Goal: Information Seeking & Learning: Learn about a topic

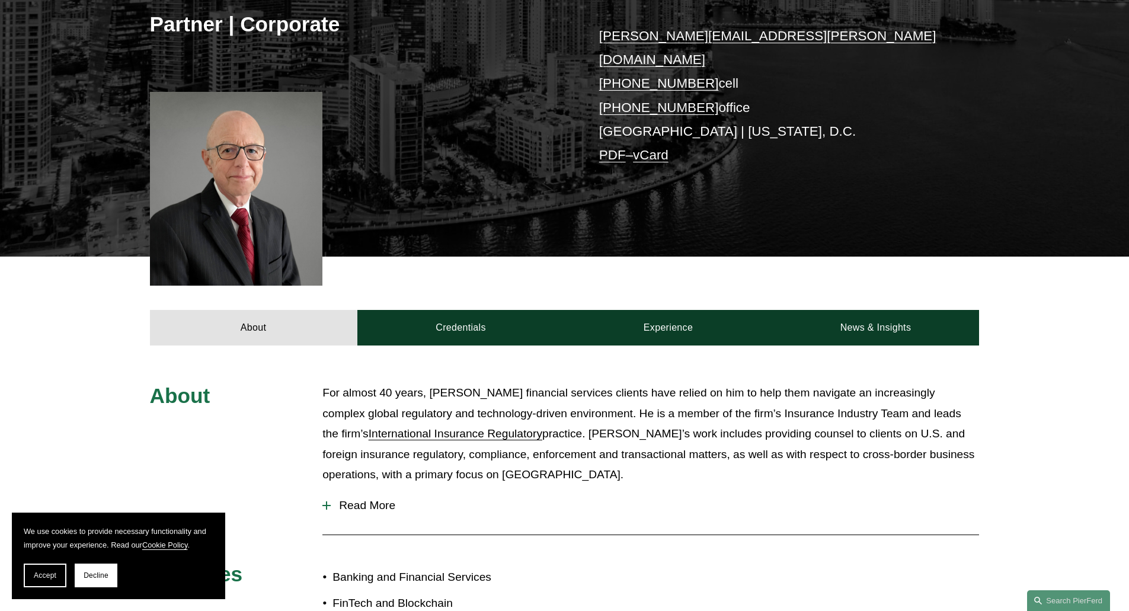
scroll to position [355, 0]
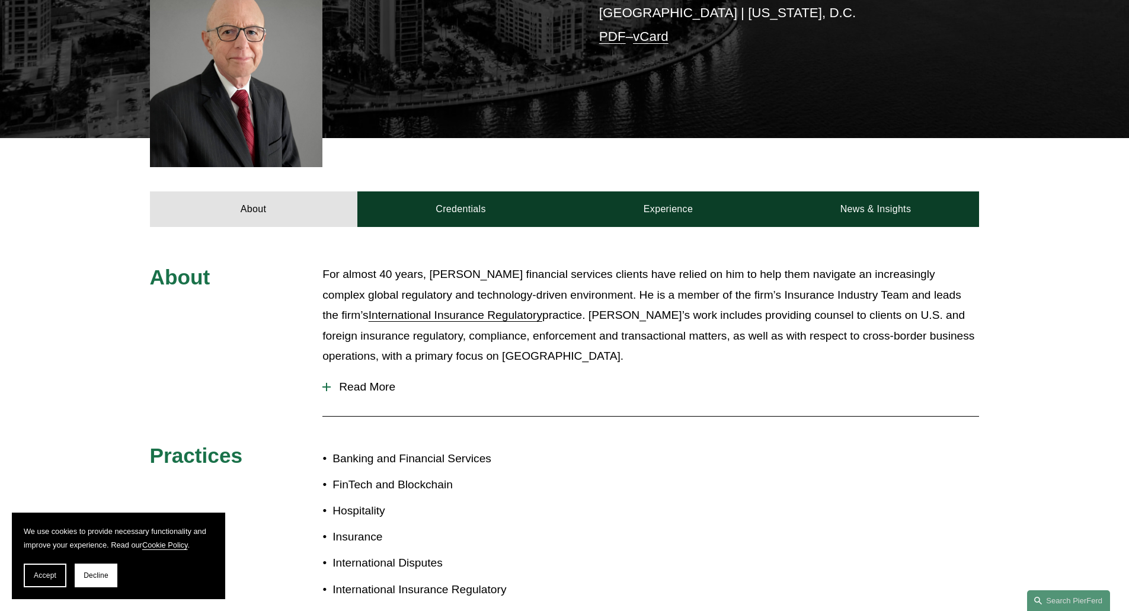
click at [334, 380] on span "Read More" at bounding box center [655, 386] width 648 height 13
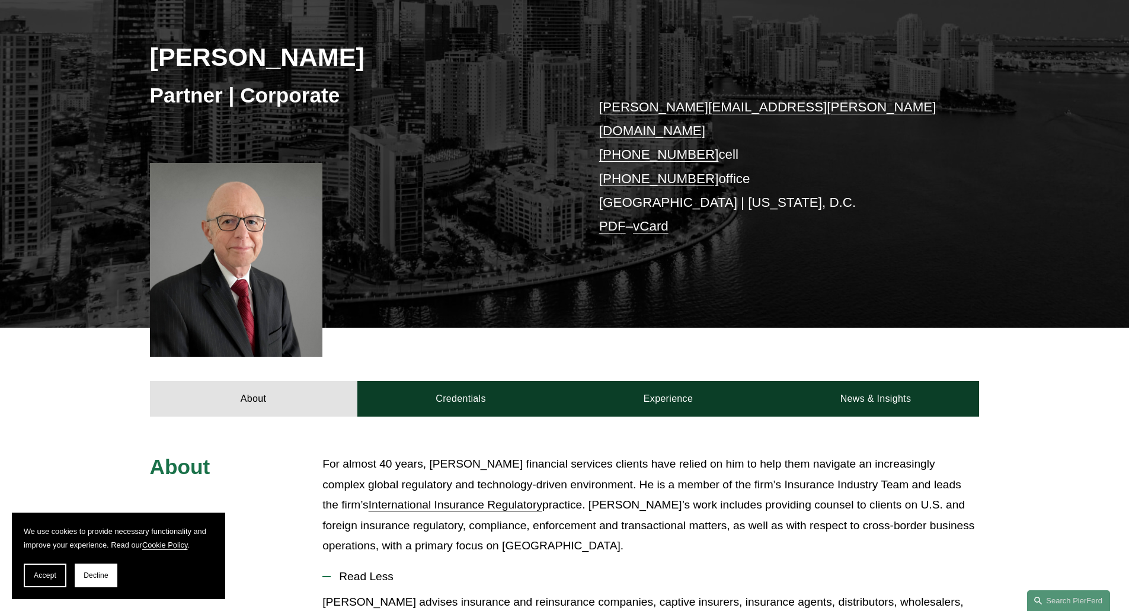
scroll to position [237, 0]
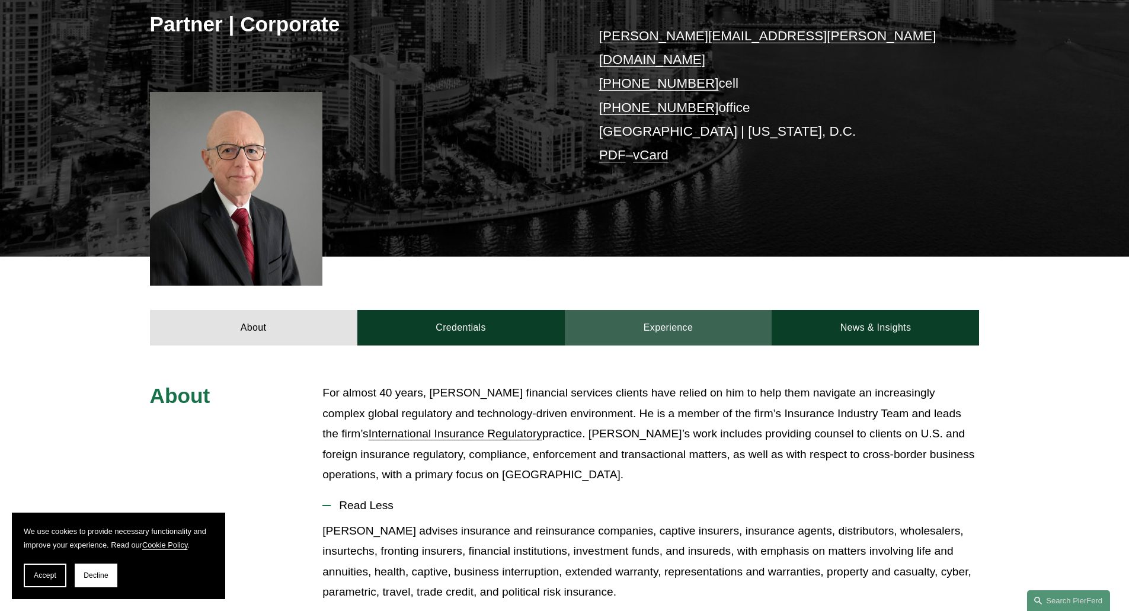
click at [645, 310] on link "Experience" at bounding box center [668, 328] width 207 height 36
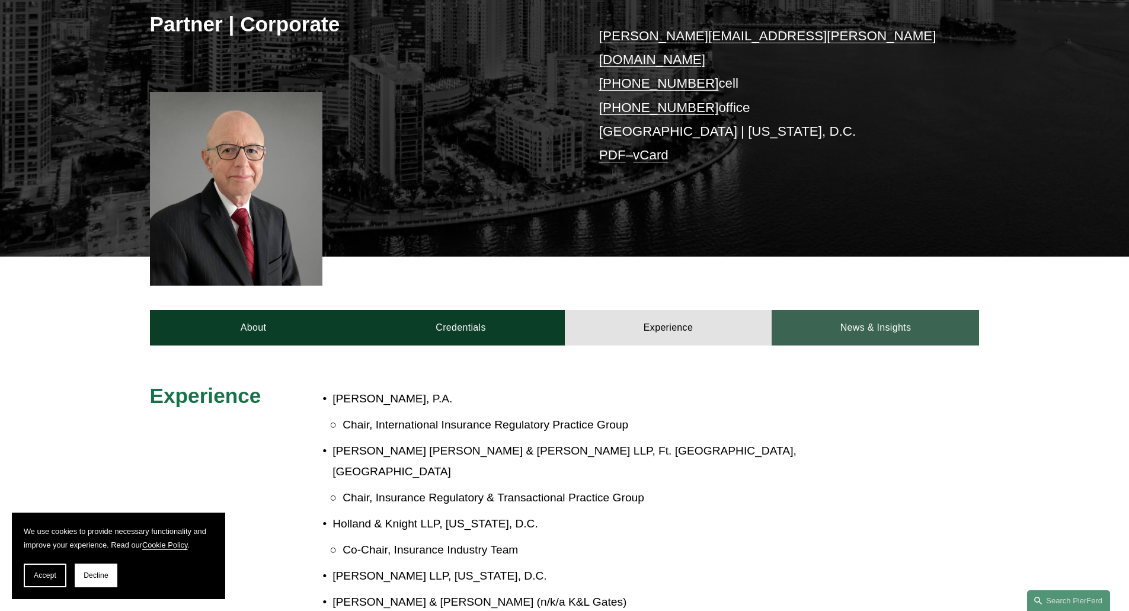
click at [905, 318] on link "News & Insights" at bounding box center [874, 328] width 207 height 36
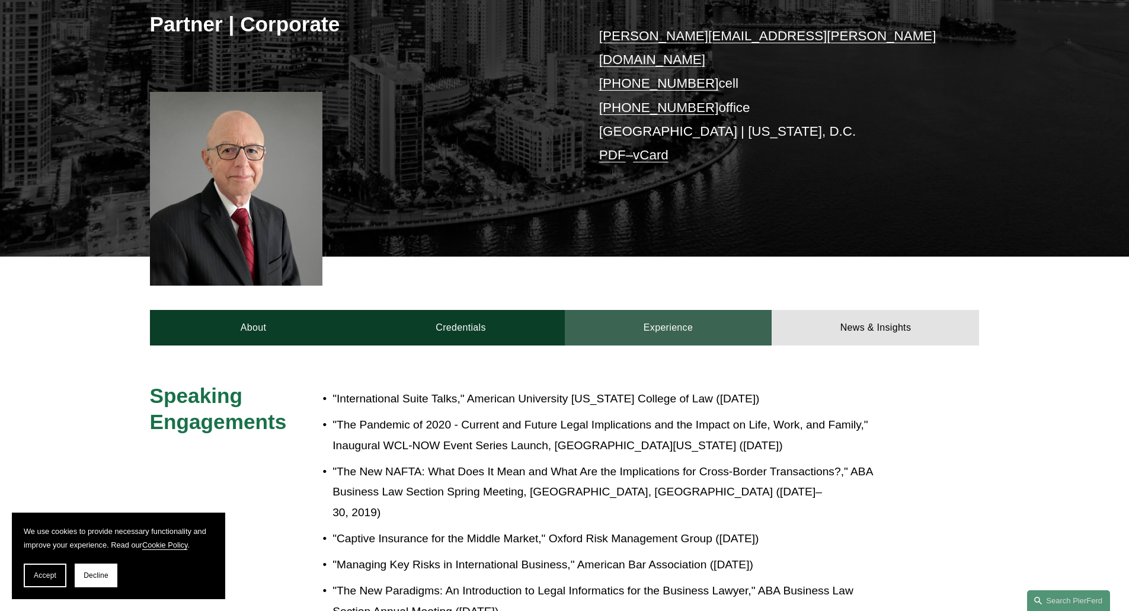
click at [701, 310] on link "Experience" at bounding box center [668, 328] width 207 height 36
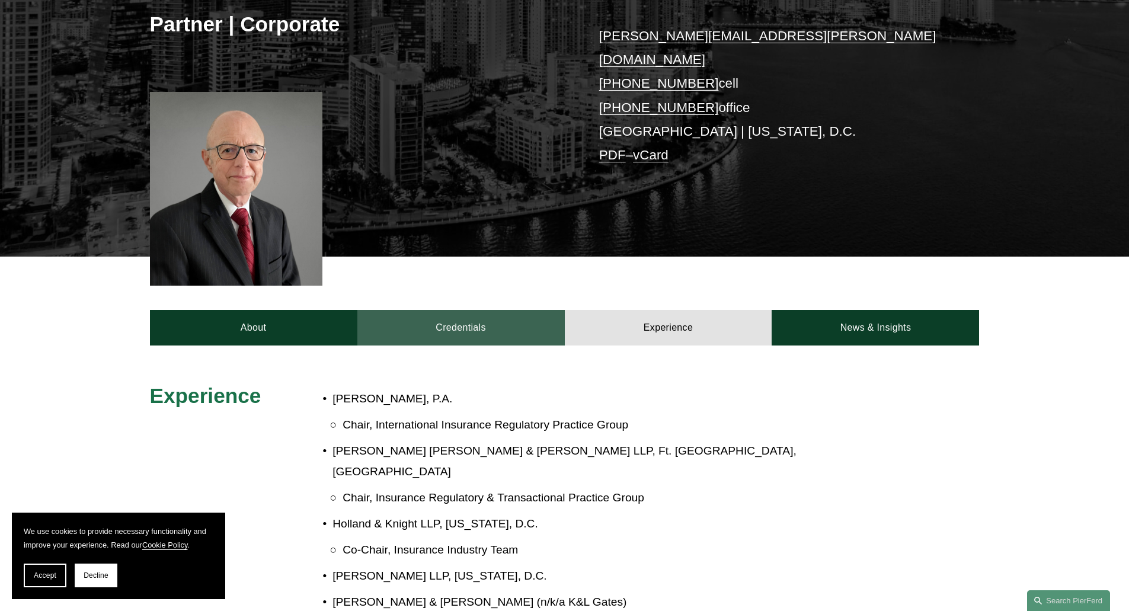
click at [438, 310] on link "Credentials" at bounding box center [460, 328] width 207 height 36
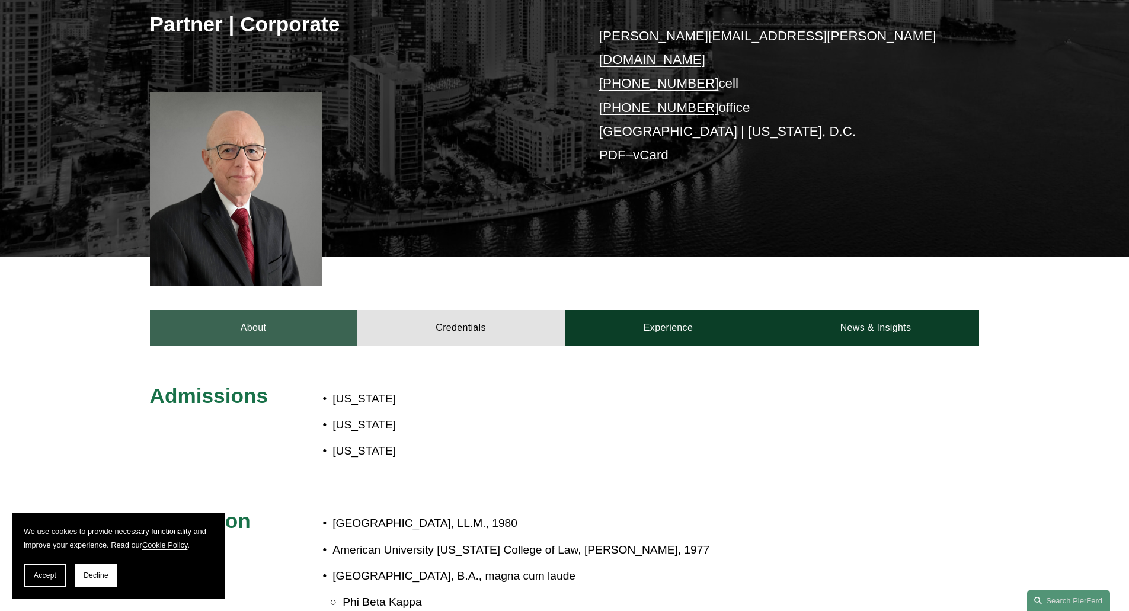
click at [280, 311] on link "About" at bounding box center [253, 328] width 207 height 36
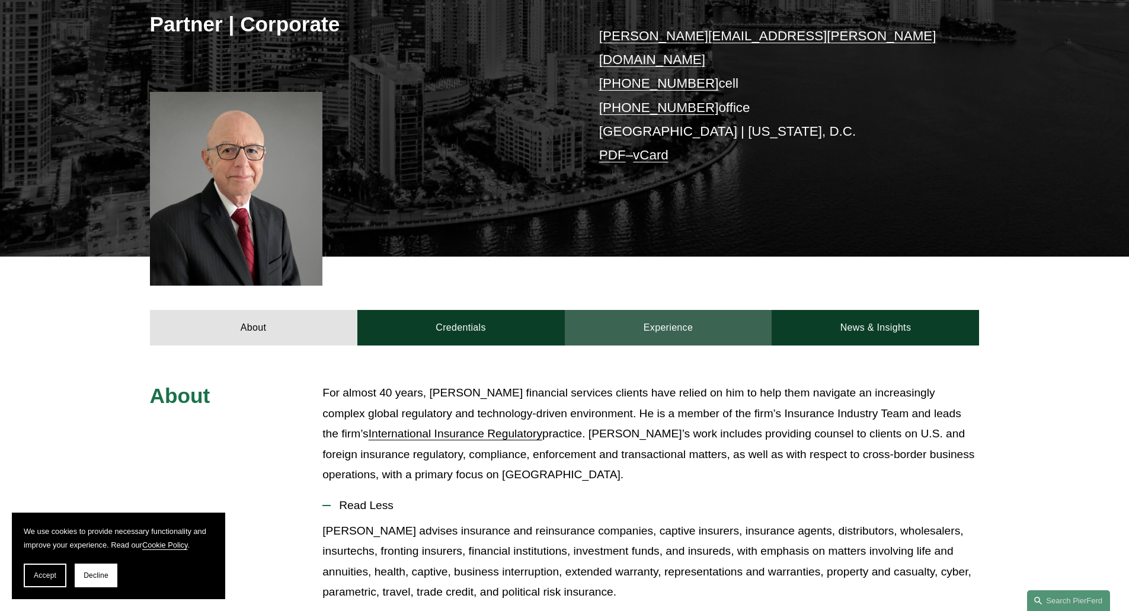
click at [697, 315] on link "Experience" at bounding box center [668, 328] width 207 height 36
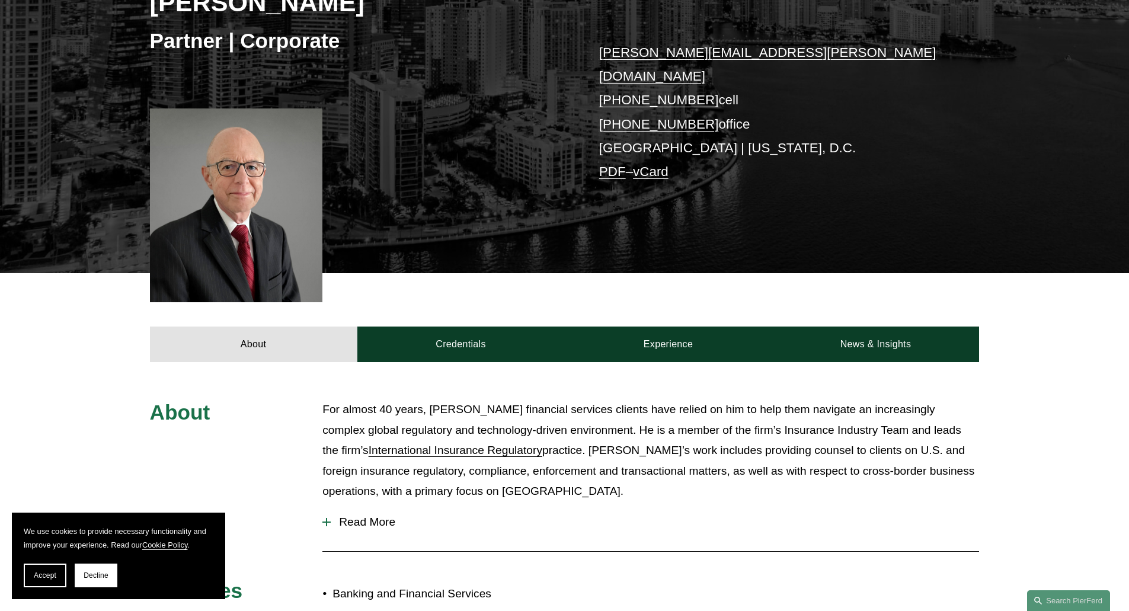
scroll to position [296, 0]
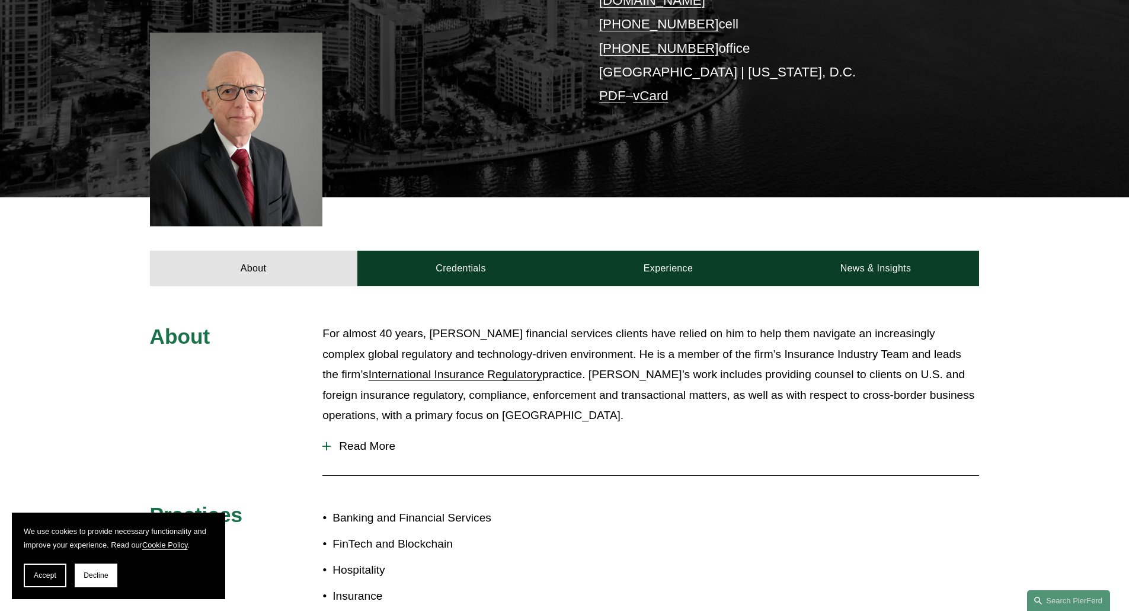
click at [332, 440] on span "Read More" at bounding box center [655, 446] width 648 height 13
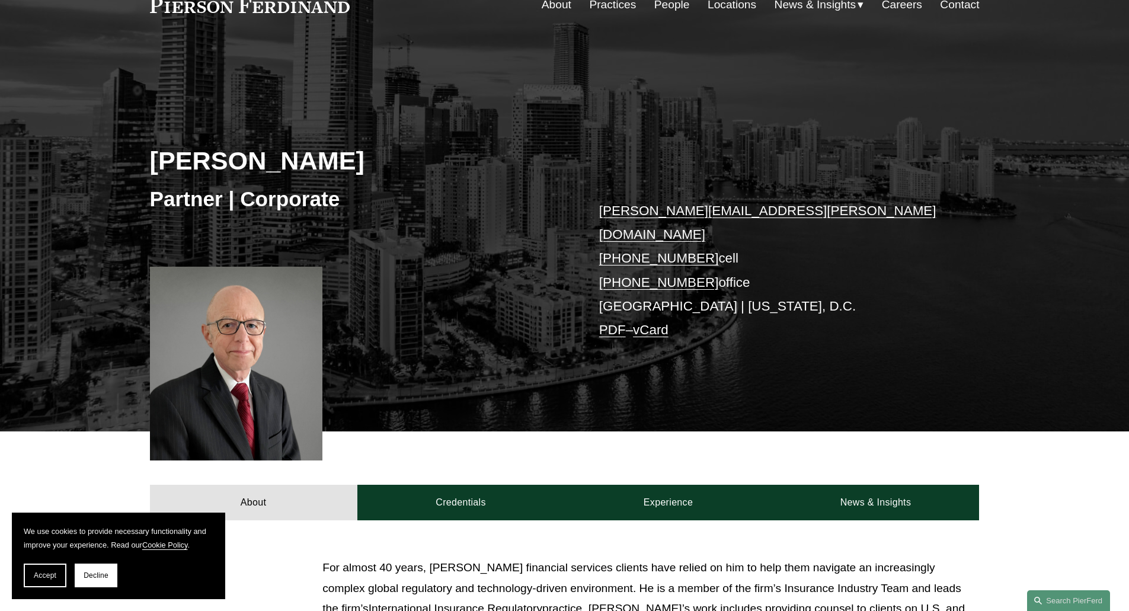
scroll to position [0, 0]
